Goal: Find specific page/section: Find specific page/section

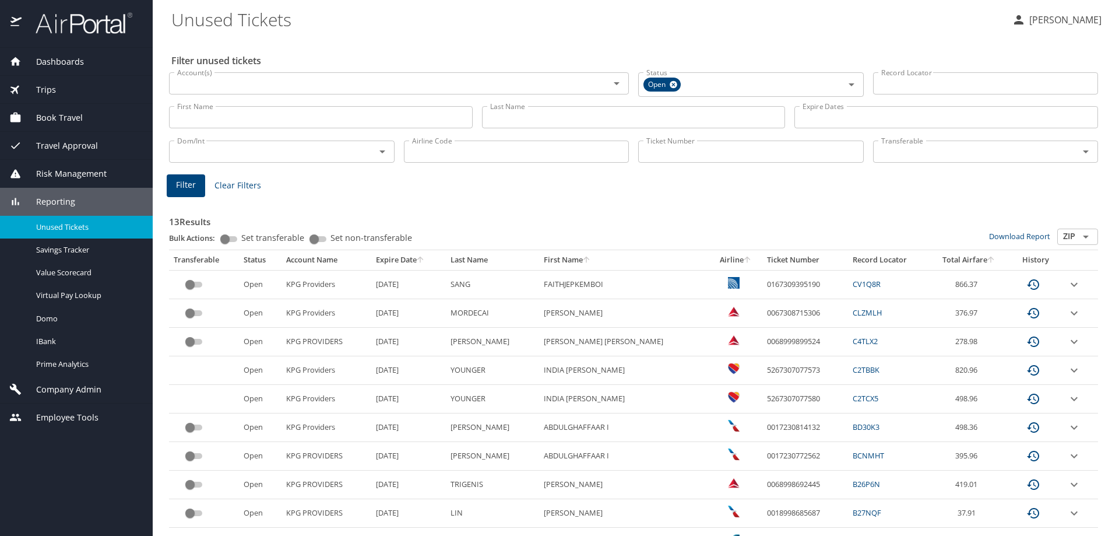
click at [71, 203] on span "Reporting" at bounding box center [49, 201] width 54 height 13
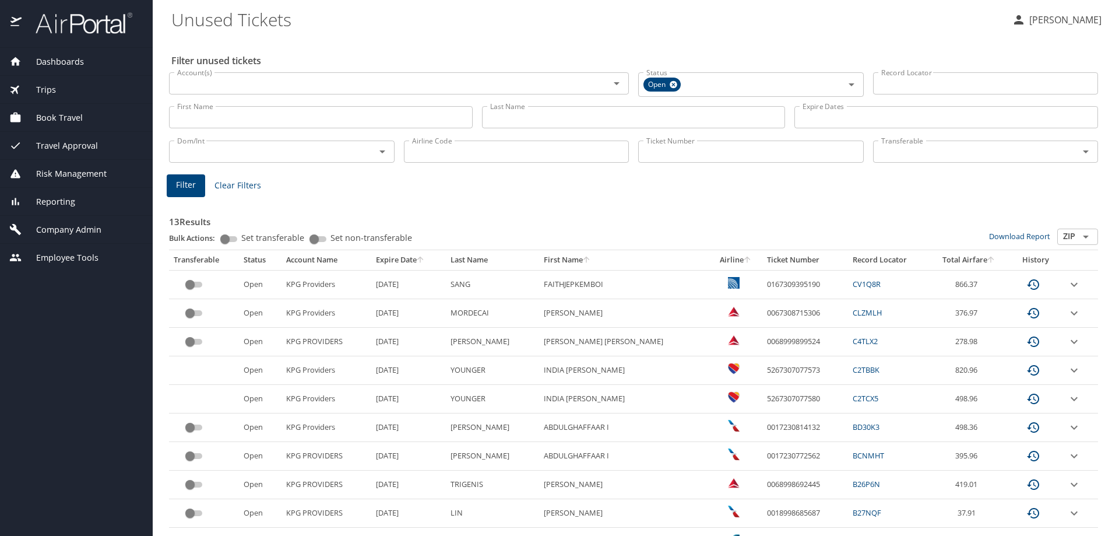
click at [71, 226] on span "Company Admin" at bounding box center [62, 229] width 80 height 13
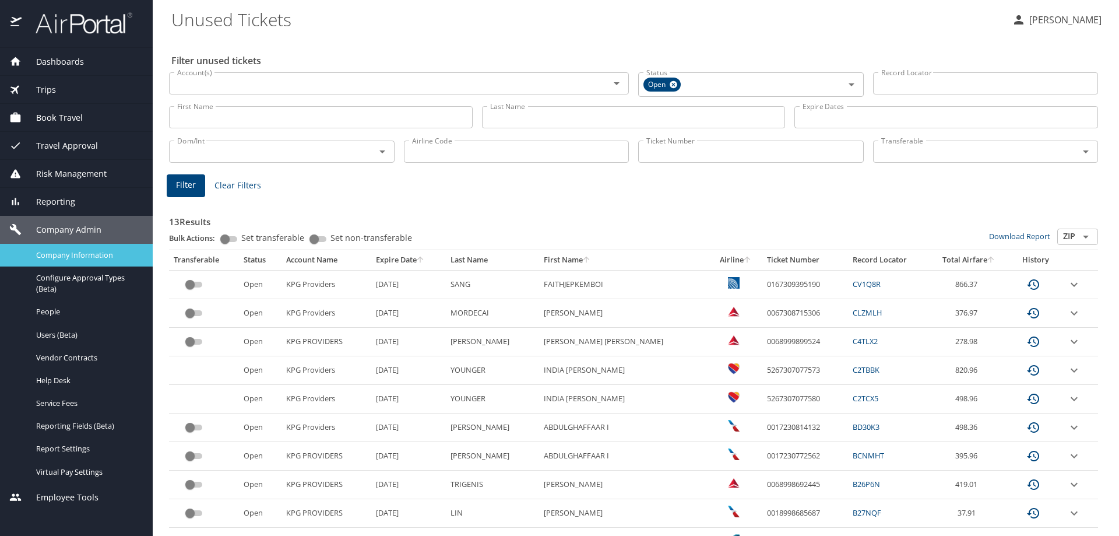
click at [69, 250] on span "Company Information" at bounding box center [87, 254] width 103 height 11
